Goal: Navigation & Orientation: Find specific page/section

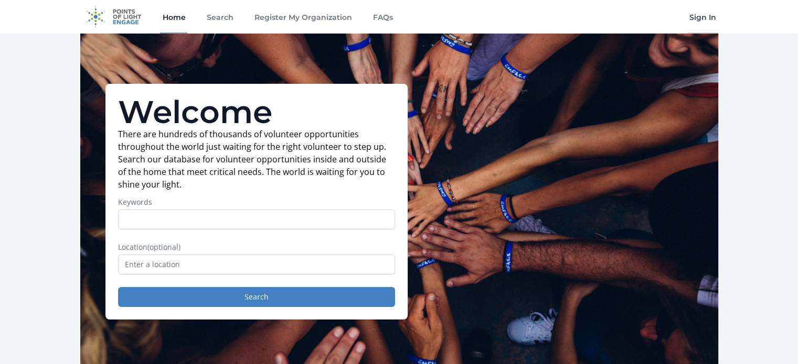
click at [700, 17] on link "Sign In" at bounding box center [702, 17] width 31 height 34
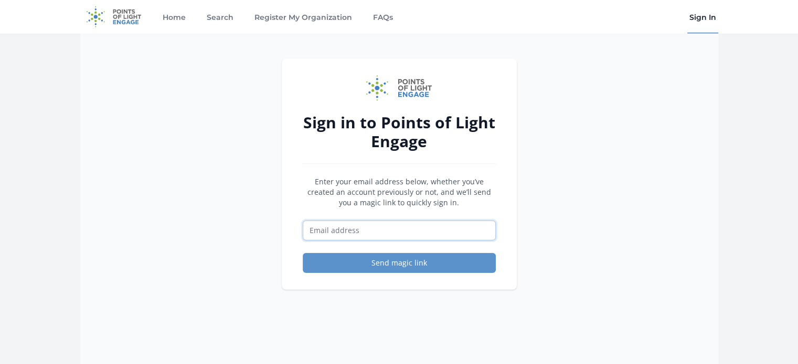
click at [365, 232] on input "Email address" at bounding box center [399, 231] width 193 height 20
type input "krista.adams@ennoblecare.com"
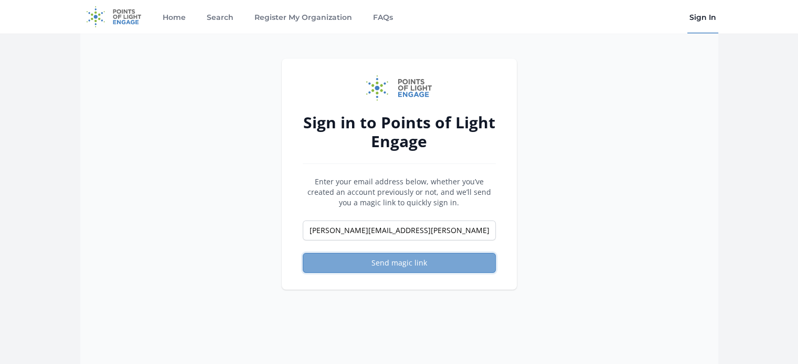
click at [415, 265] on button "Send magic link" at bounding box center [399, 263] width 193 height 20
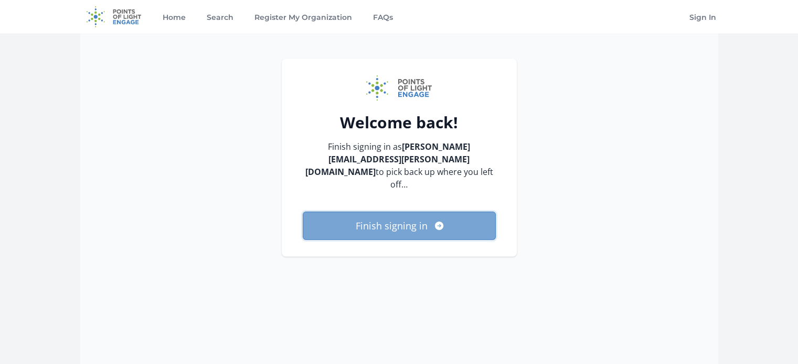
click at [422, 212] on button "Finish signing in" at bounding box center [399, 226] width 193 height 28
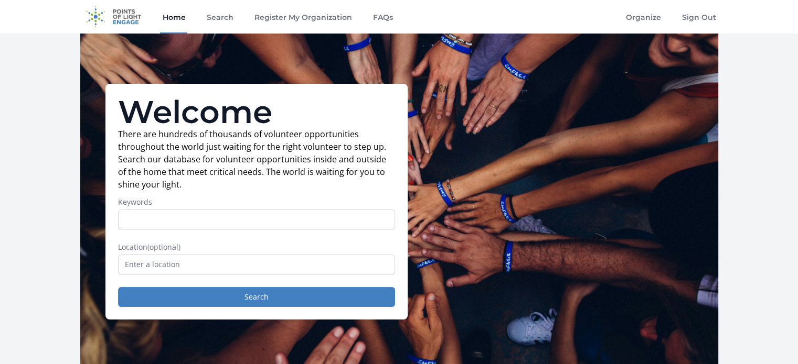
click at [164, 15] on link "Home" at bounding box center [173, 17] width 27 height 34
click at [308, 17] on link "Register My Organization" at bounding box center [303, 17] width 102 height 34
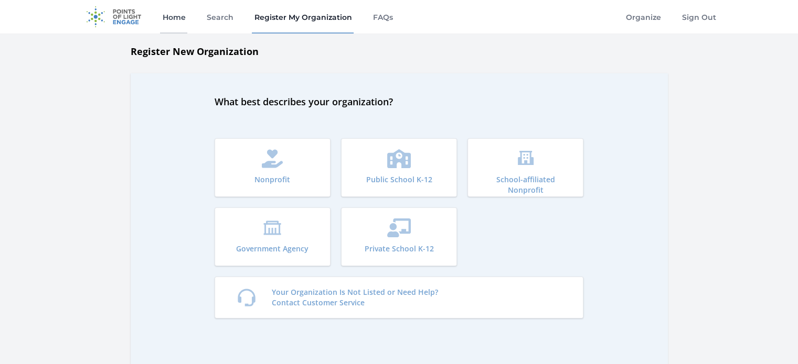
click at [165, 14] on link "Home" at bounding box center [173, 17] width 27 height 34
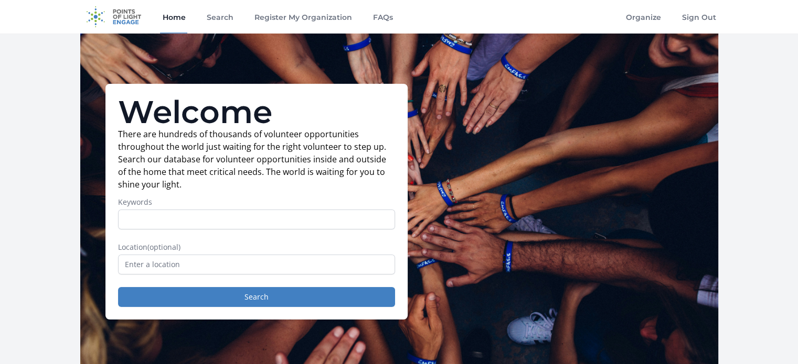
click at [128, 15] on img at bounding box center [114, 17] width 68 height 34
click at [641, 16] on link "Organize" at bounding box center [643, 17] width 39 height 34
